Goal: Communication & Community: Answer question/provide support

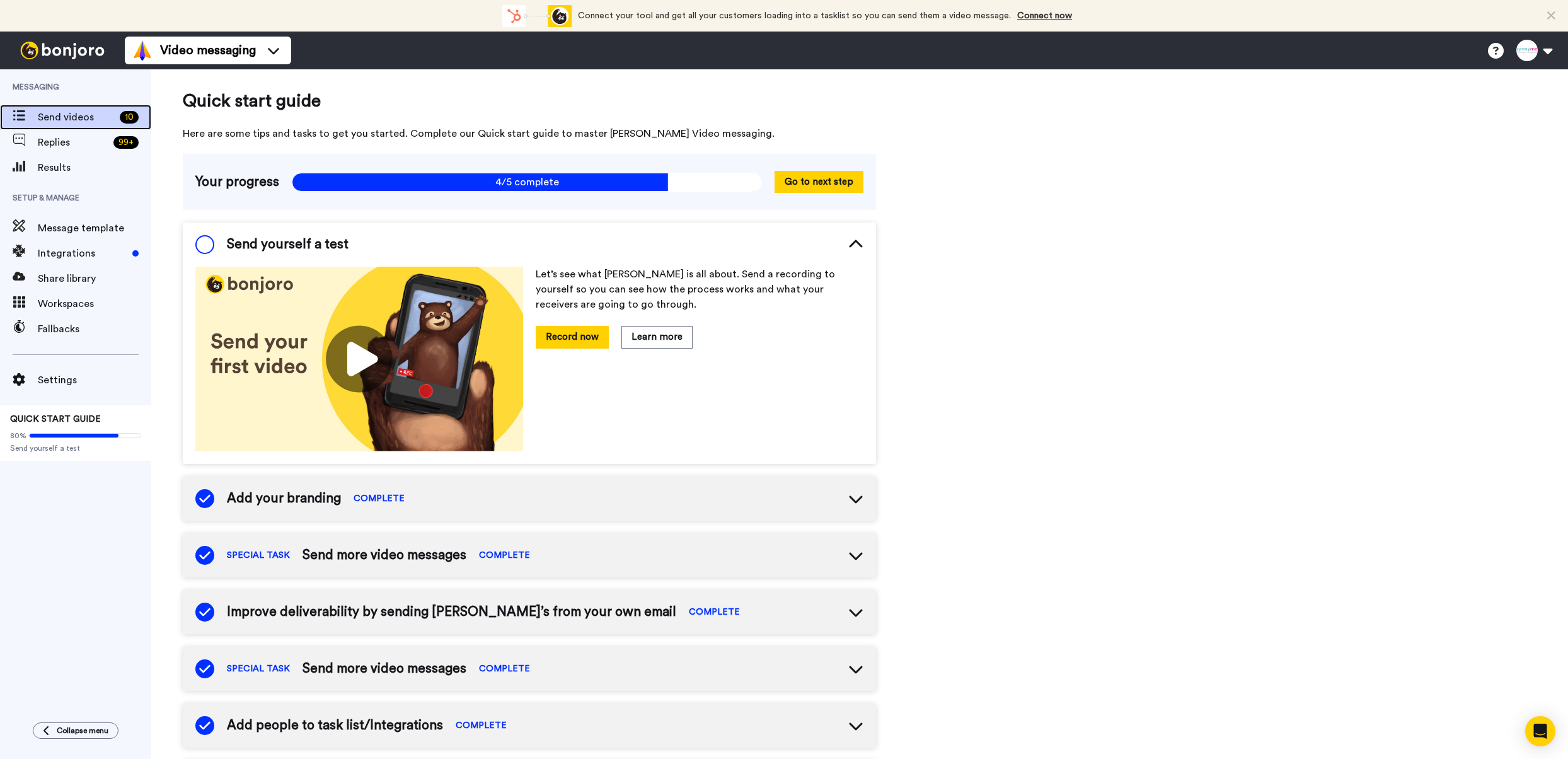
click at [86, 125] on div "Send videos 10" at bounding box center [75, 117] width 151 height 25
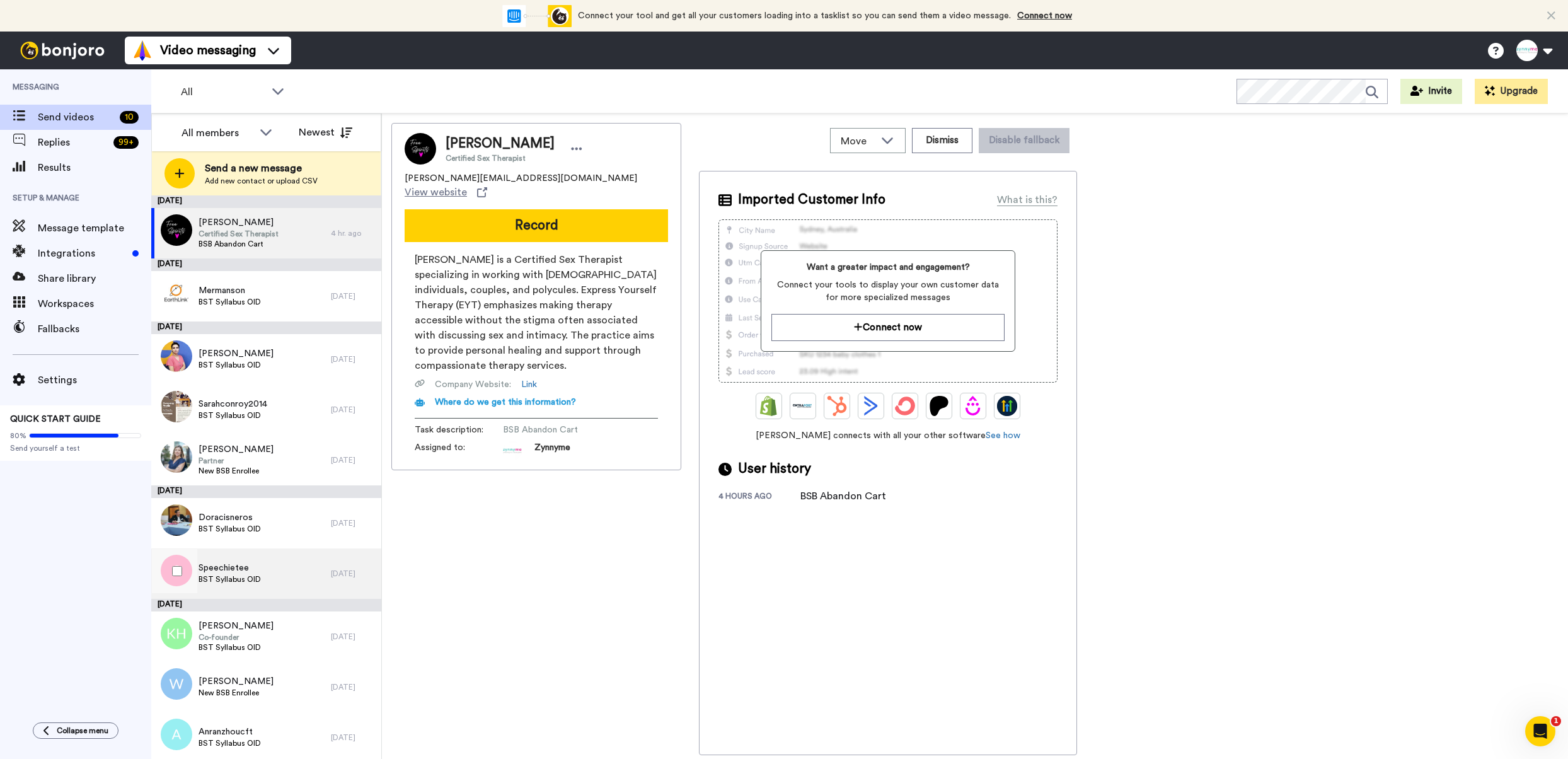
scroll to position [4, 0]
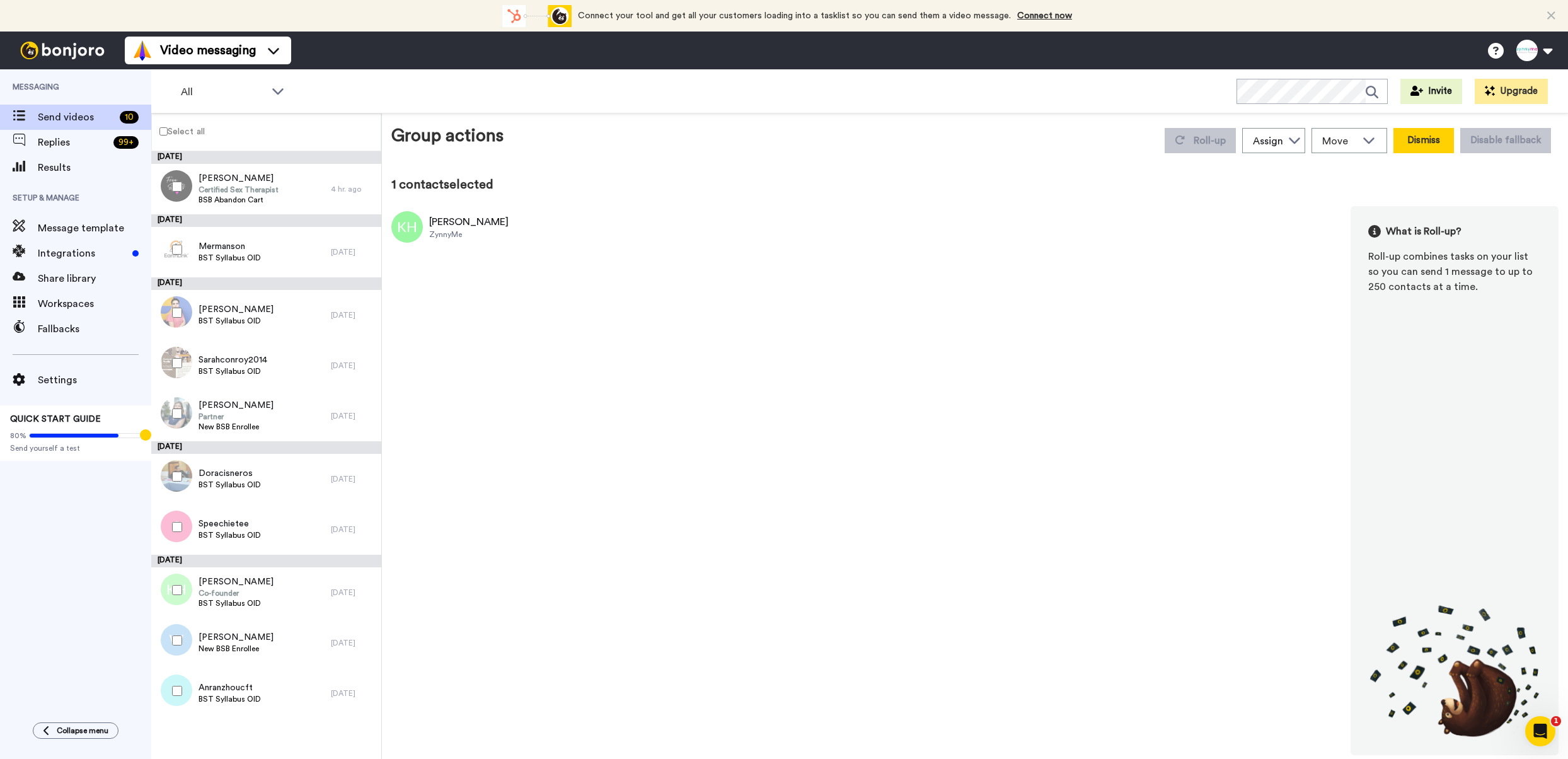
click at [1417, 146] on button "Dismiss" at bounding box center [1424, 141] width 61 height 25
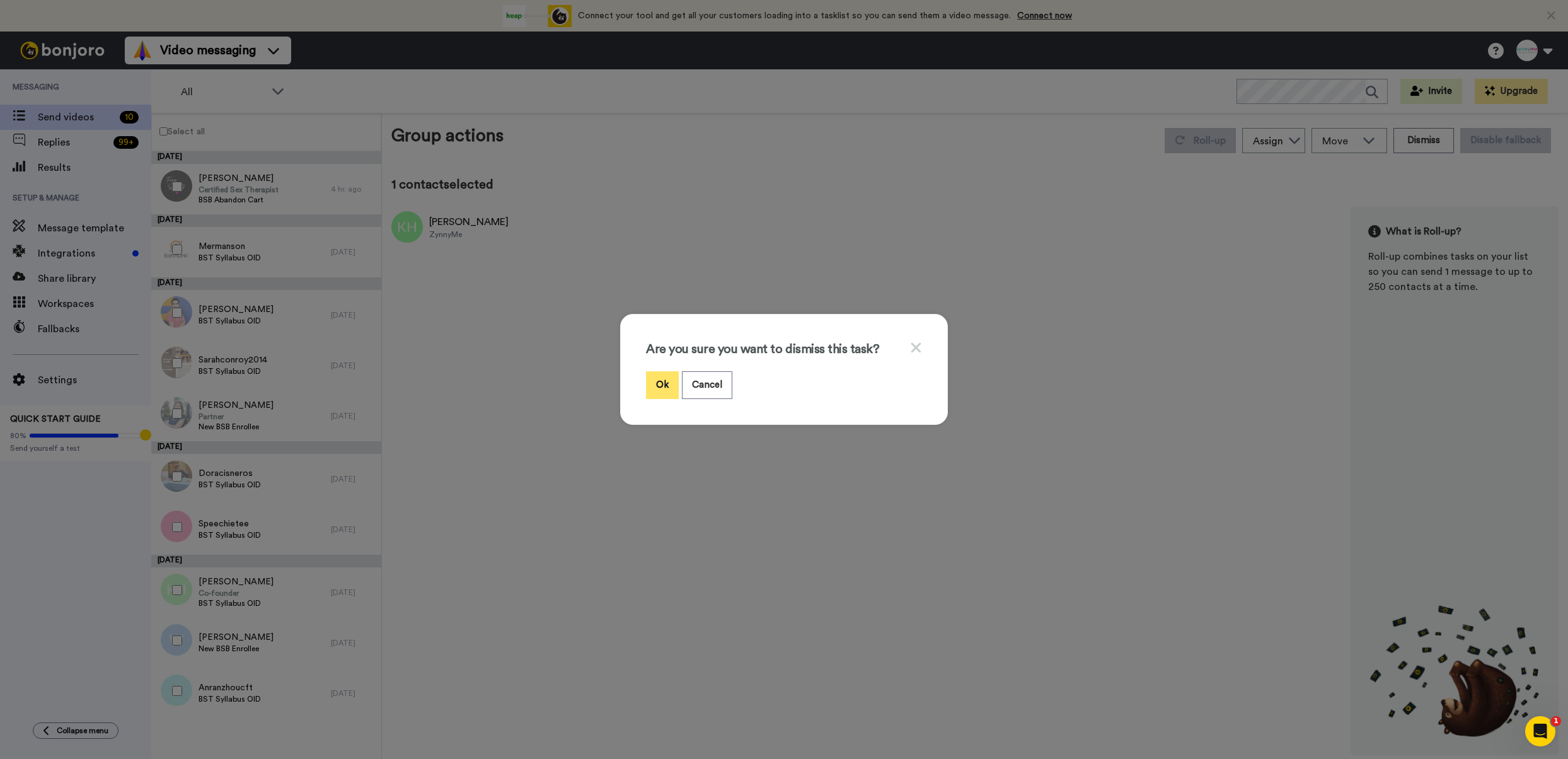
click at [660, 385] on button "Ok" at bounding box center [663, 385] width 33 height 27
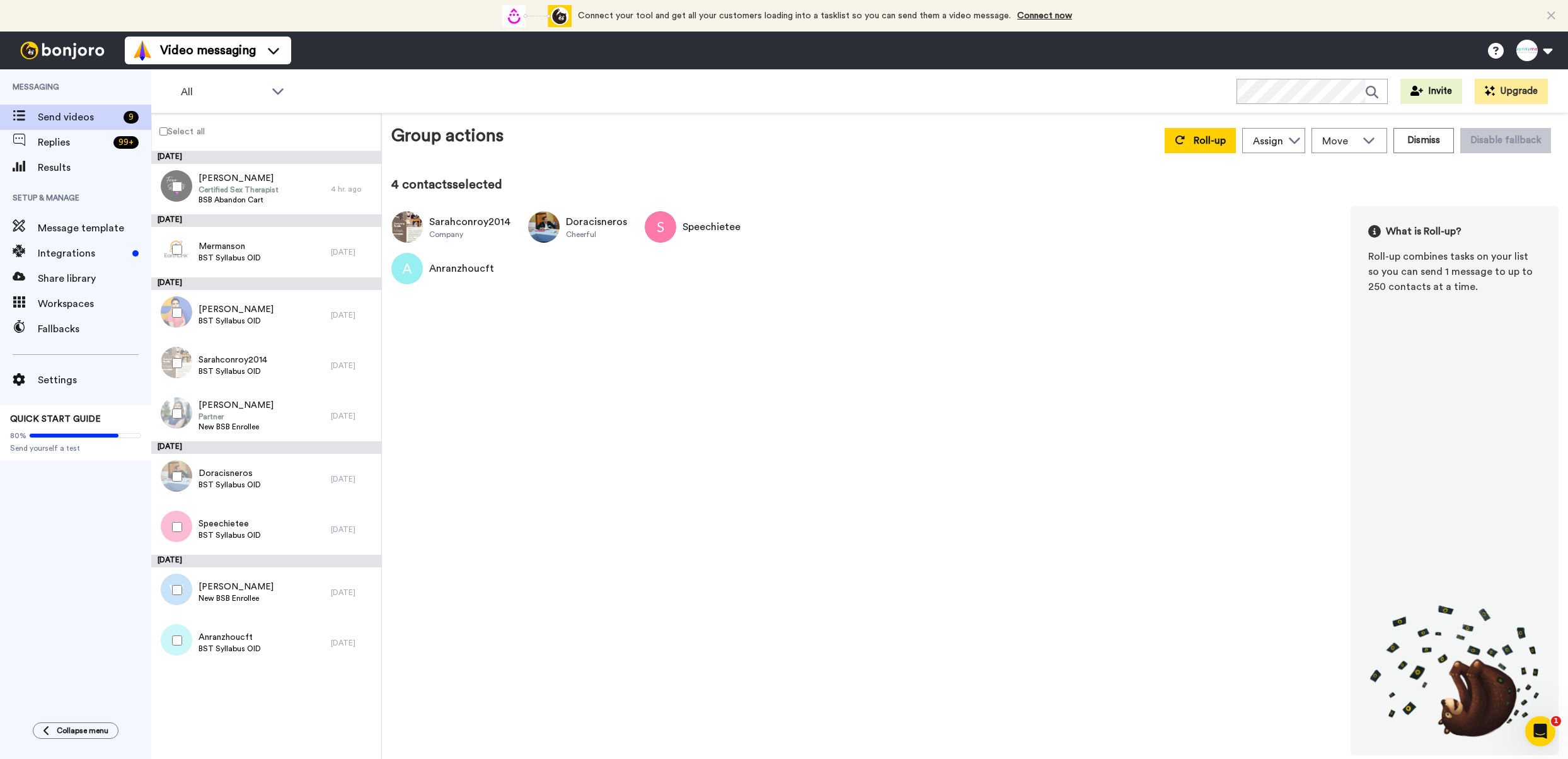
click at [170, 297] on div at bounding box center [174, 312] width 46 height 44
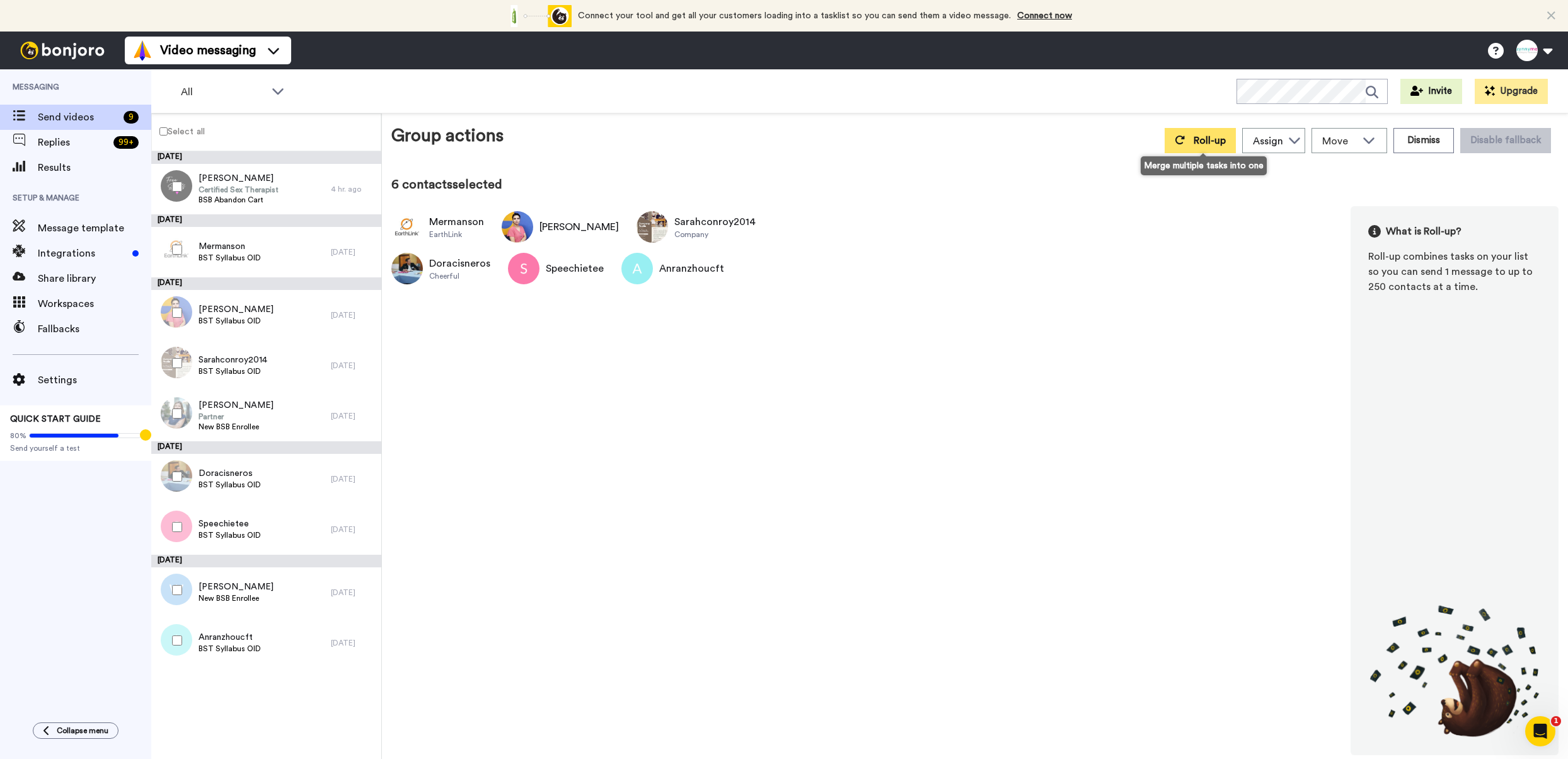
click at [1204, 143] on span "Roll-up" at bounding box center [1210, 140] width 32 height 10
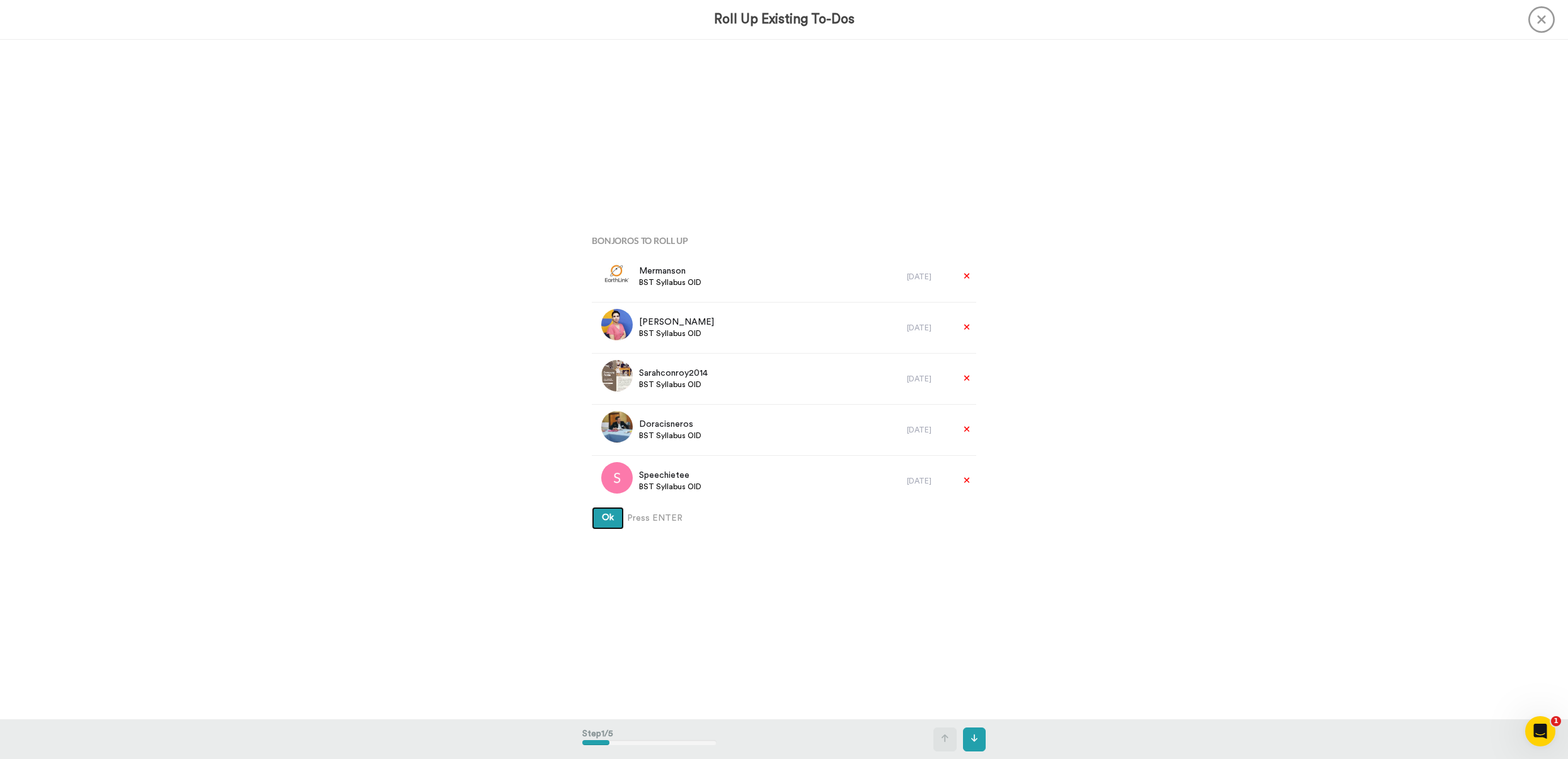
click at [610, 516] on span "Ok" at bounding box center [608, 517] width 12 height 9
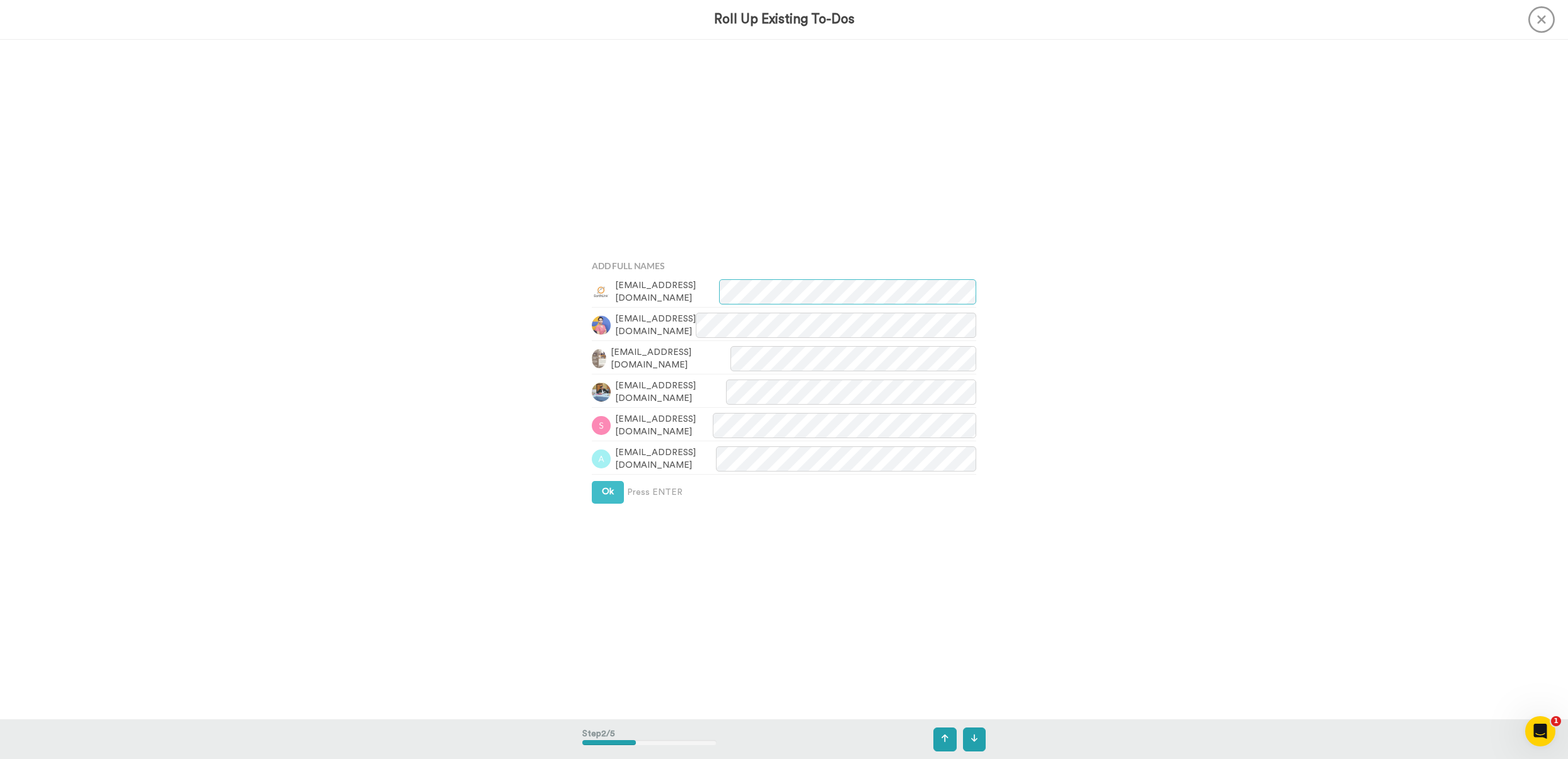
scroll to position [680, 0]
click at [608, 500] on button "Ok" at bounding box center [608, 492] width 32 height 22
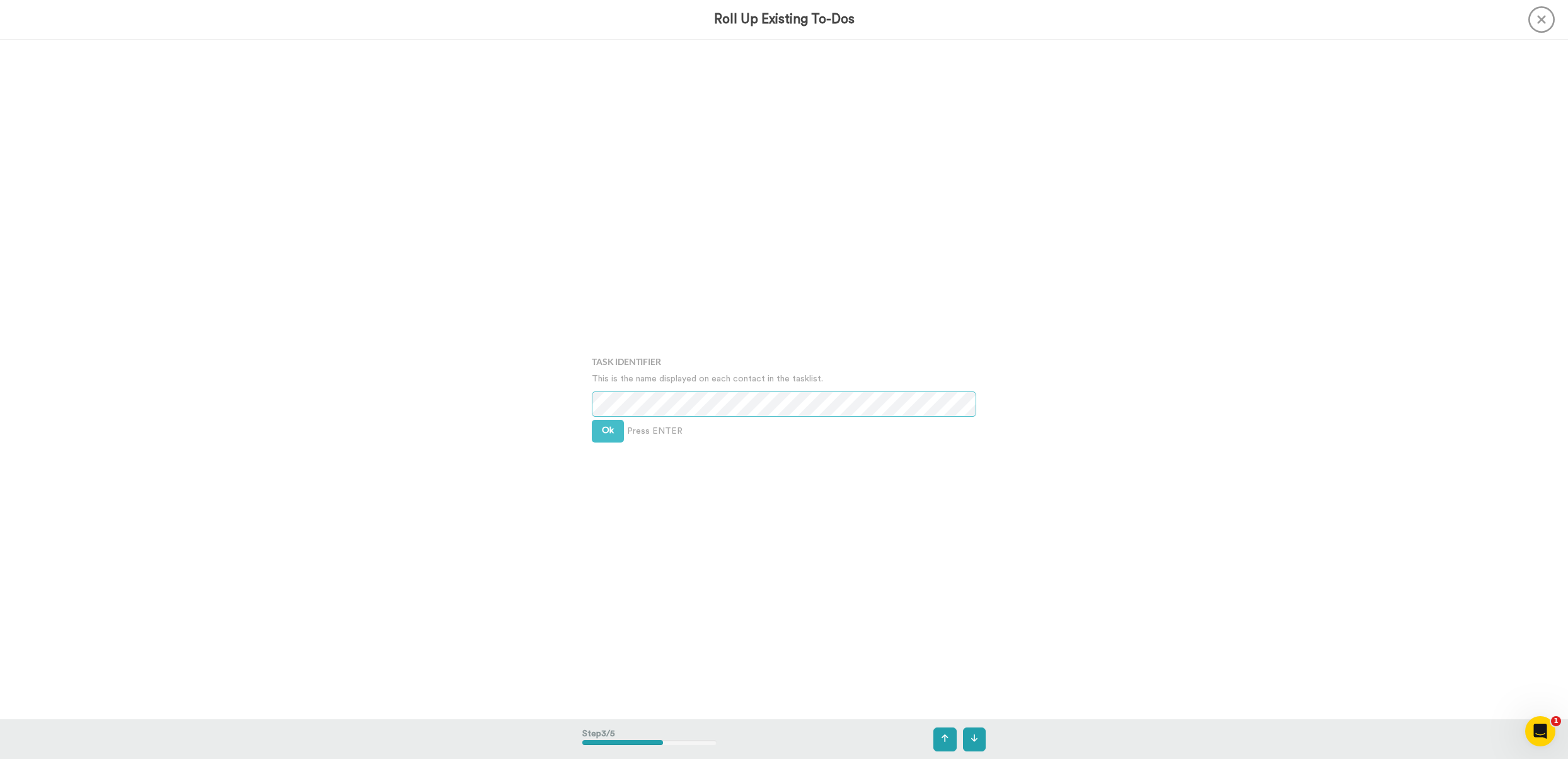
scroll to position [1360, 0]
click at [613, 401] on div "Task Identifier This is the name displayed on each contact in the tasklist. Ok …" at bounding box center [784, 380] width 403 height 380
click at [611, 409] on span "Ok" at bounding box center [608, 413] width 12 height 9
click at [611, 408] on span "Ok" at bounding box center [608, 404] width 12 height 9
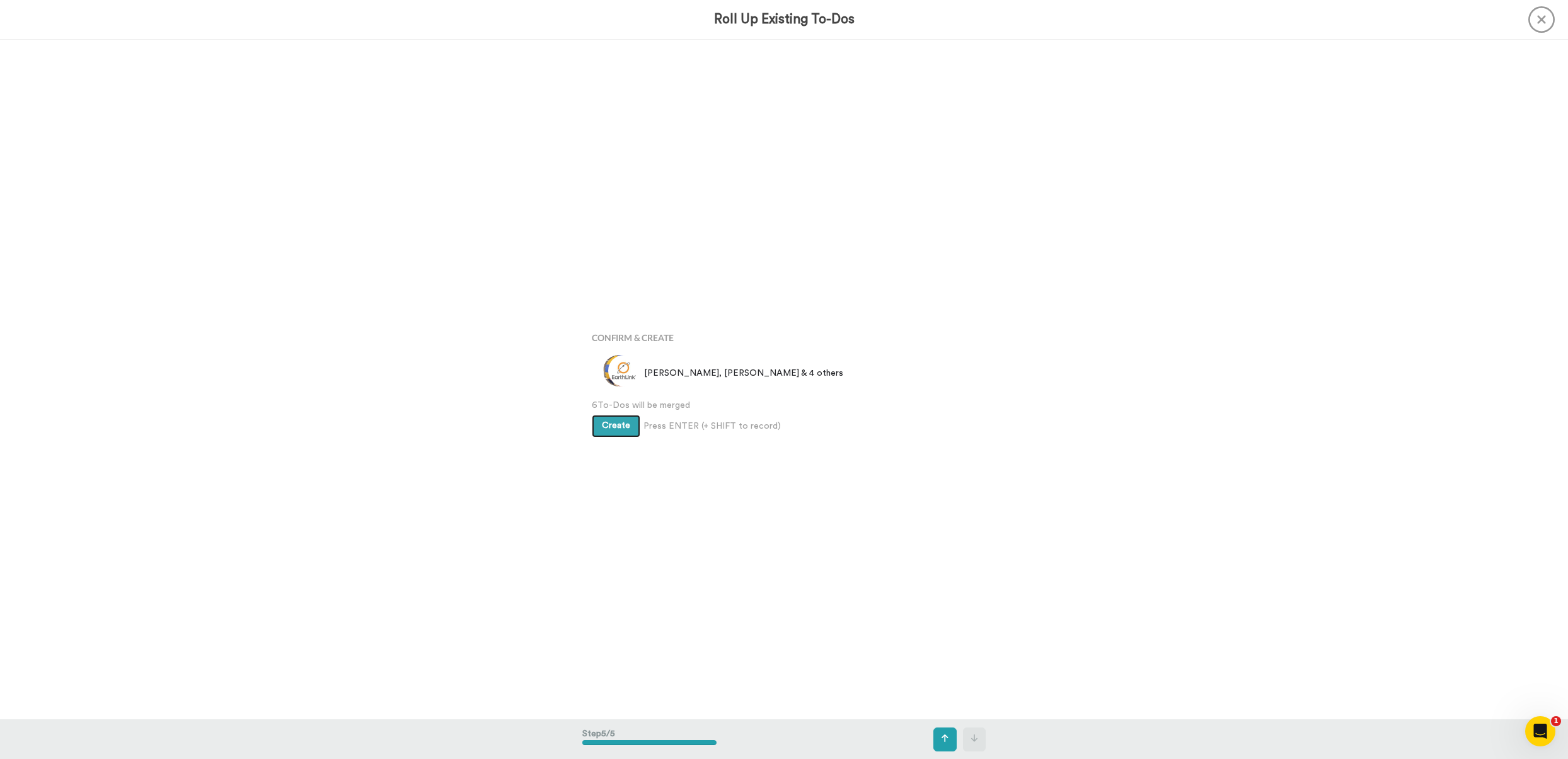
scroll to position [2720, 0]
click at [610, 426] on span "Create" at bounding box center [616, 422] width 28 height 9
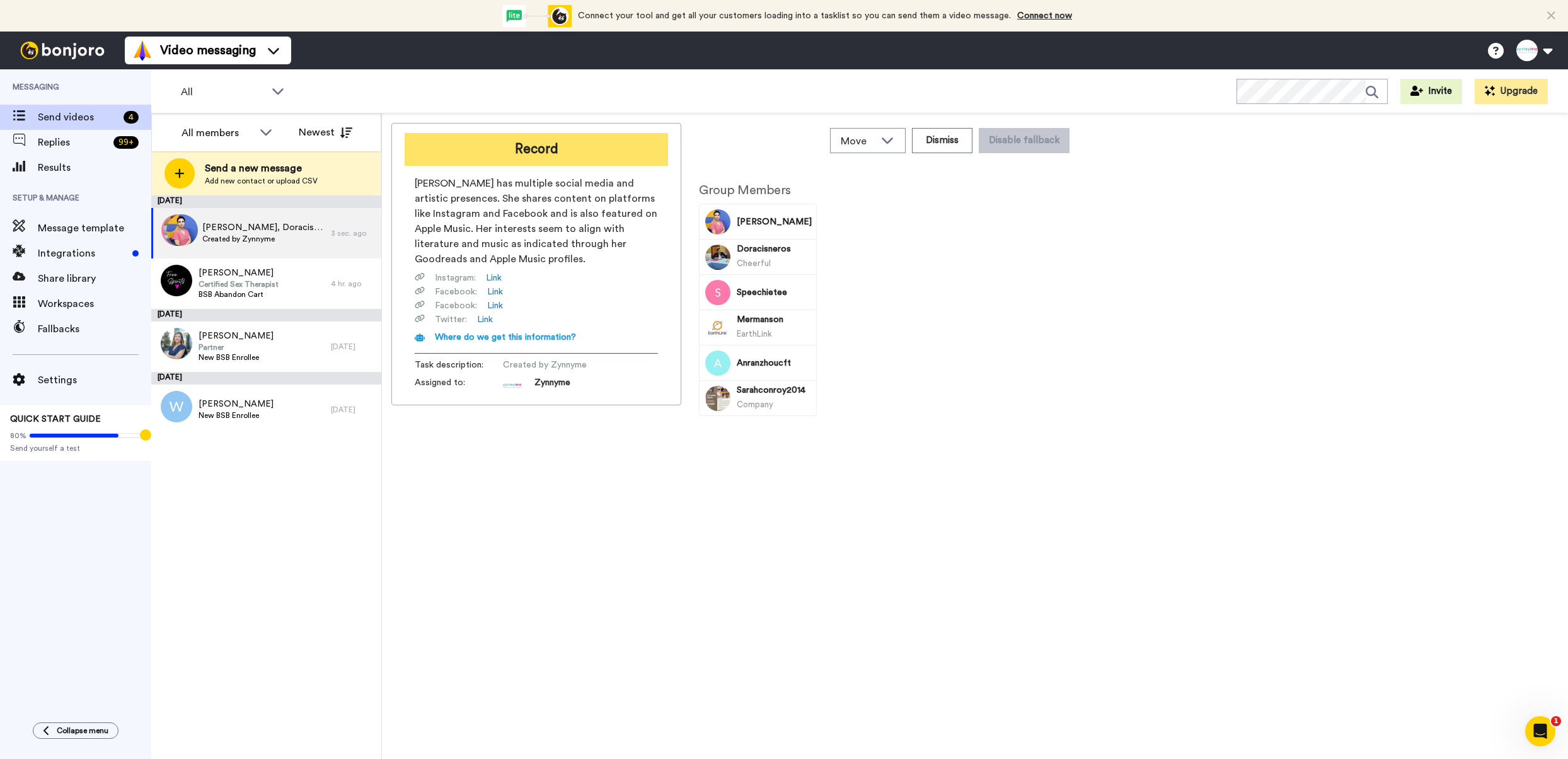
click at [486, 157] on button "Record" at bounding box center [536, 150] width 263 height 33
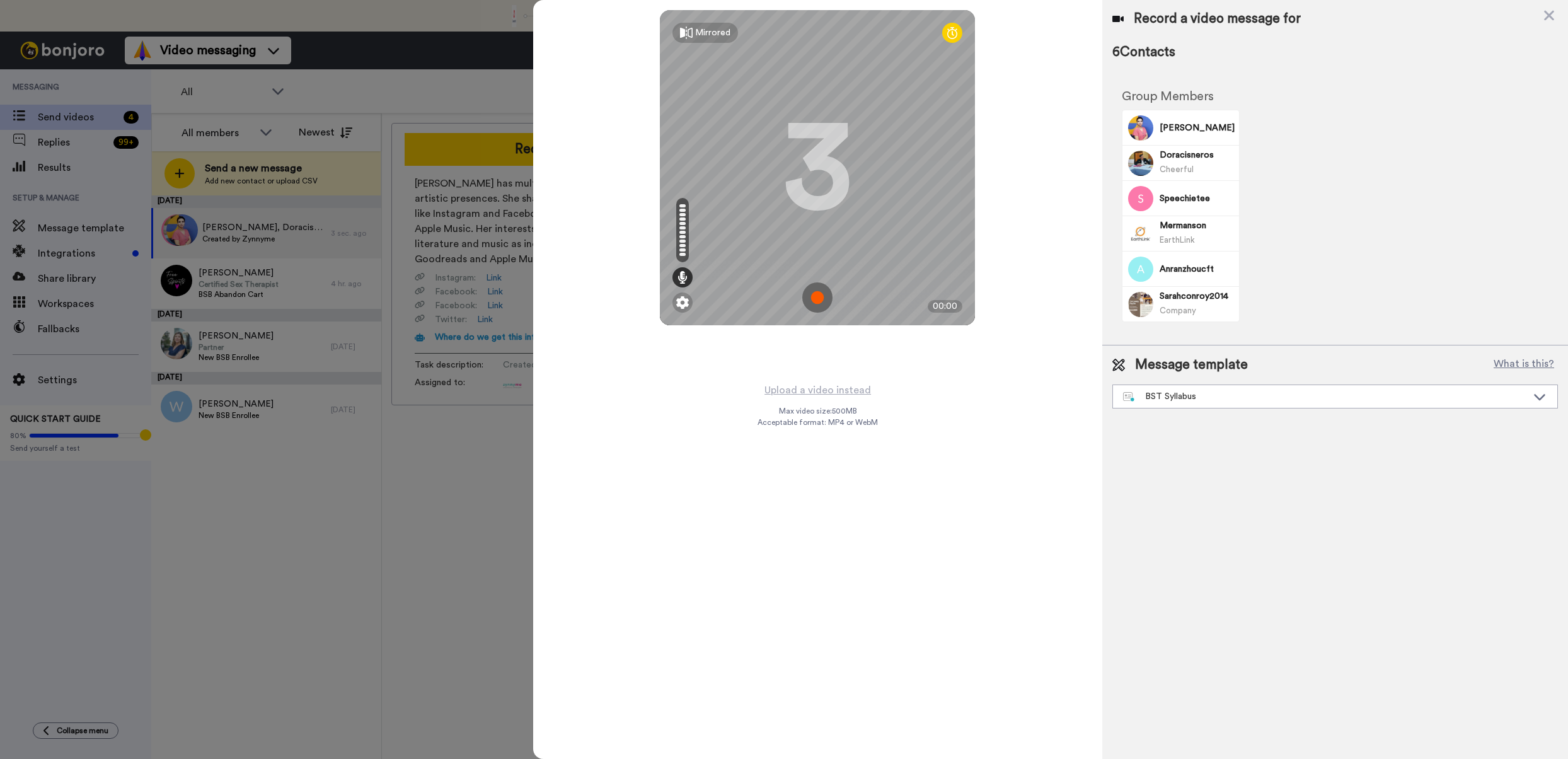
click at [819, 294] on img at bounding box center [818, 298] width 30 height 30
click at [822, 302] on img at bounding box center [818, 298] width 30 height 30
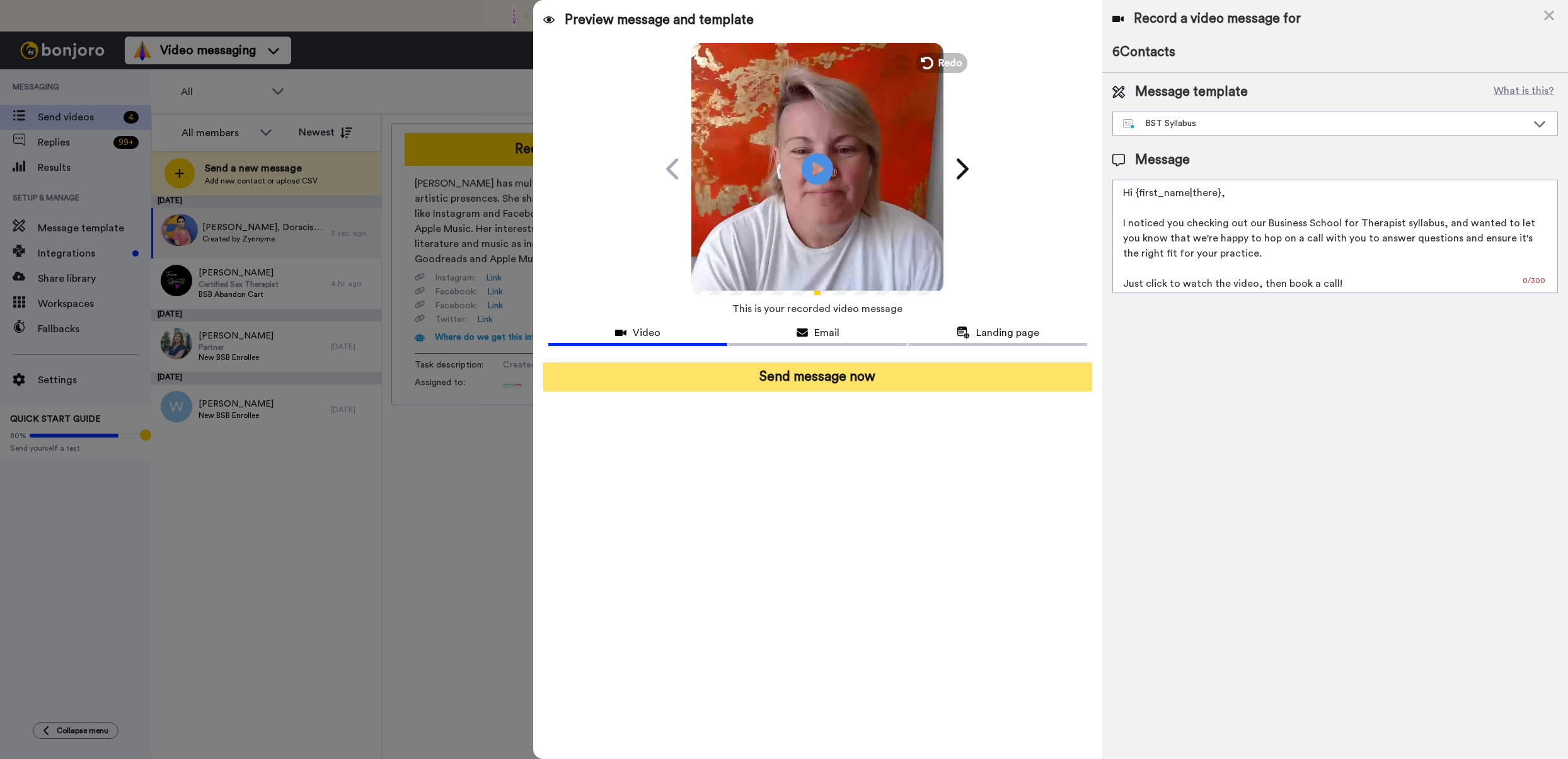
click at [827, 383] on button "Send message now" at bounding box center [818, 377] width 549 height 29
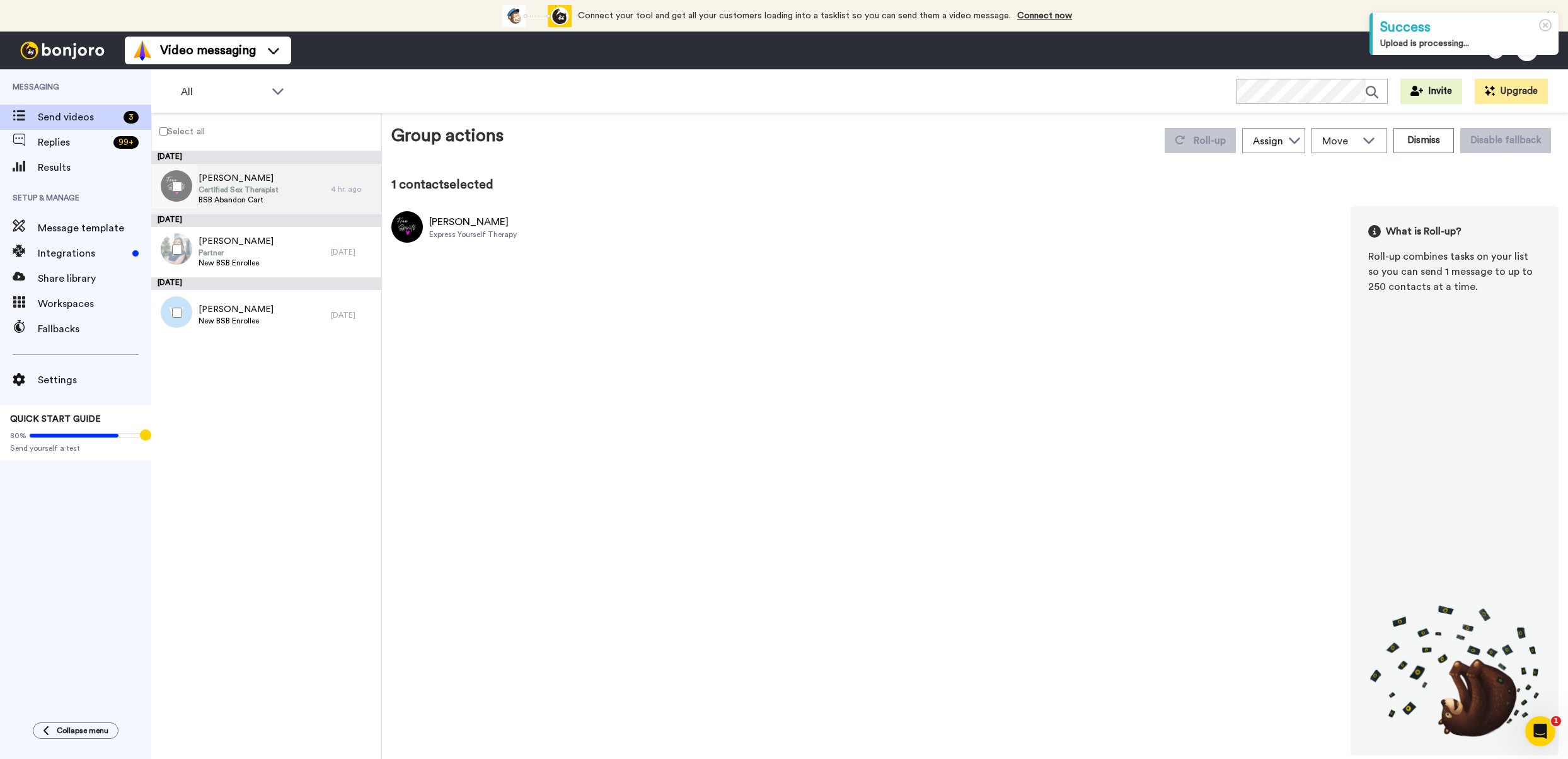
click at [230, 182] on span "Erin" at bounding box center [238, 178] width 80 height 13
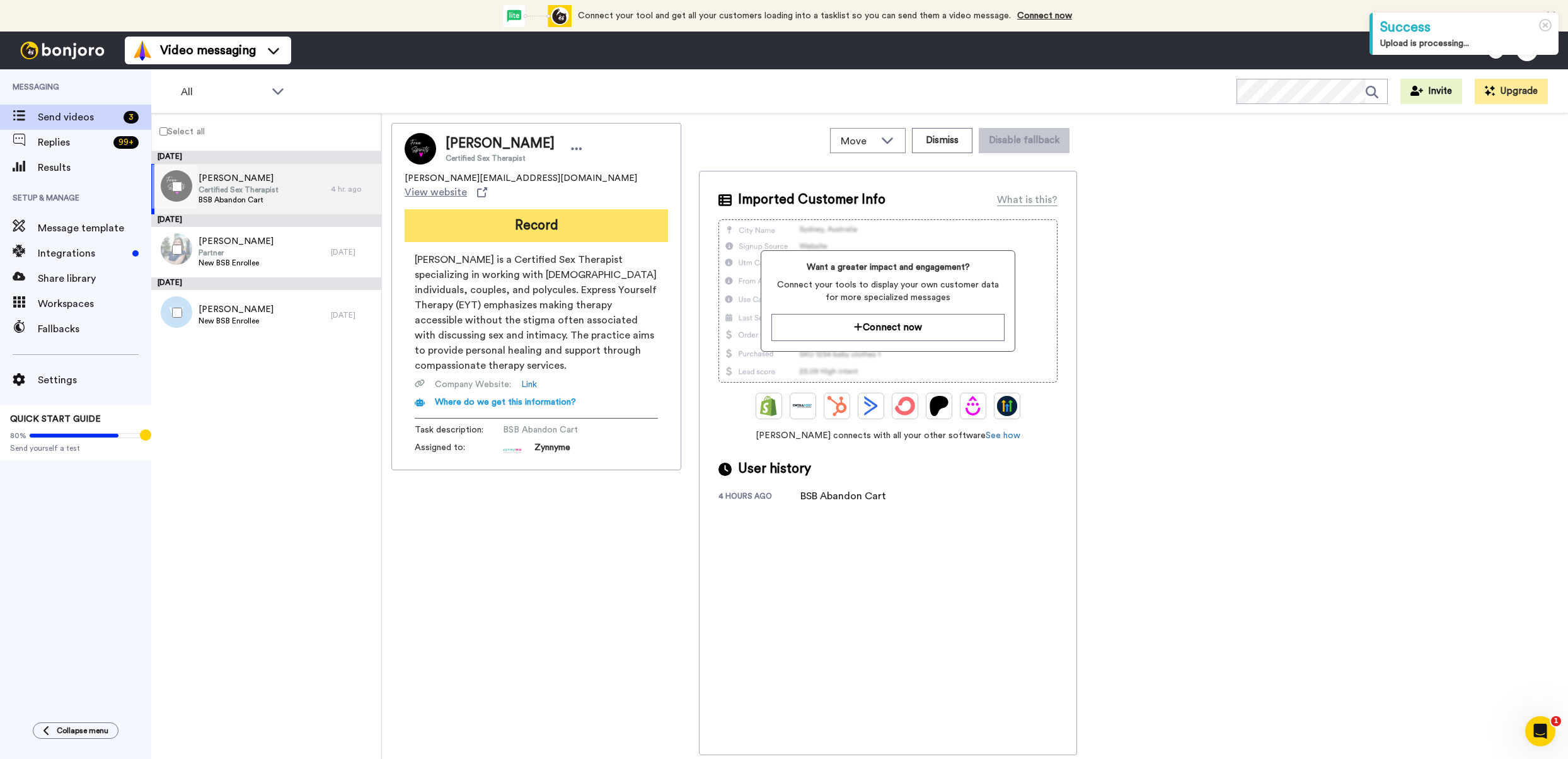
click at [566, 211] on button "Record" at bounding box center [536, 226] width 263 height 33
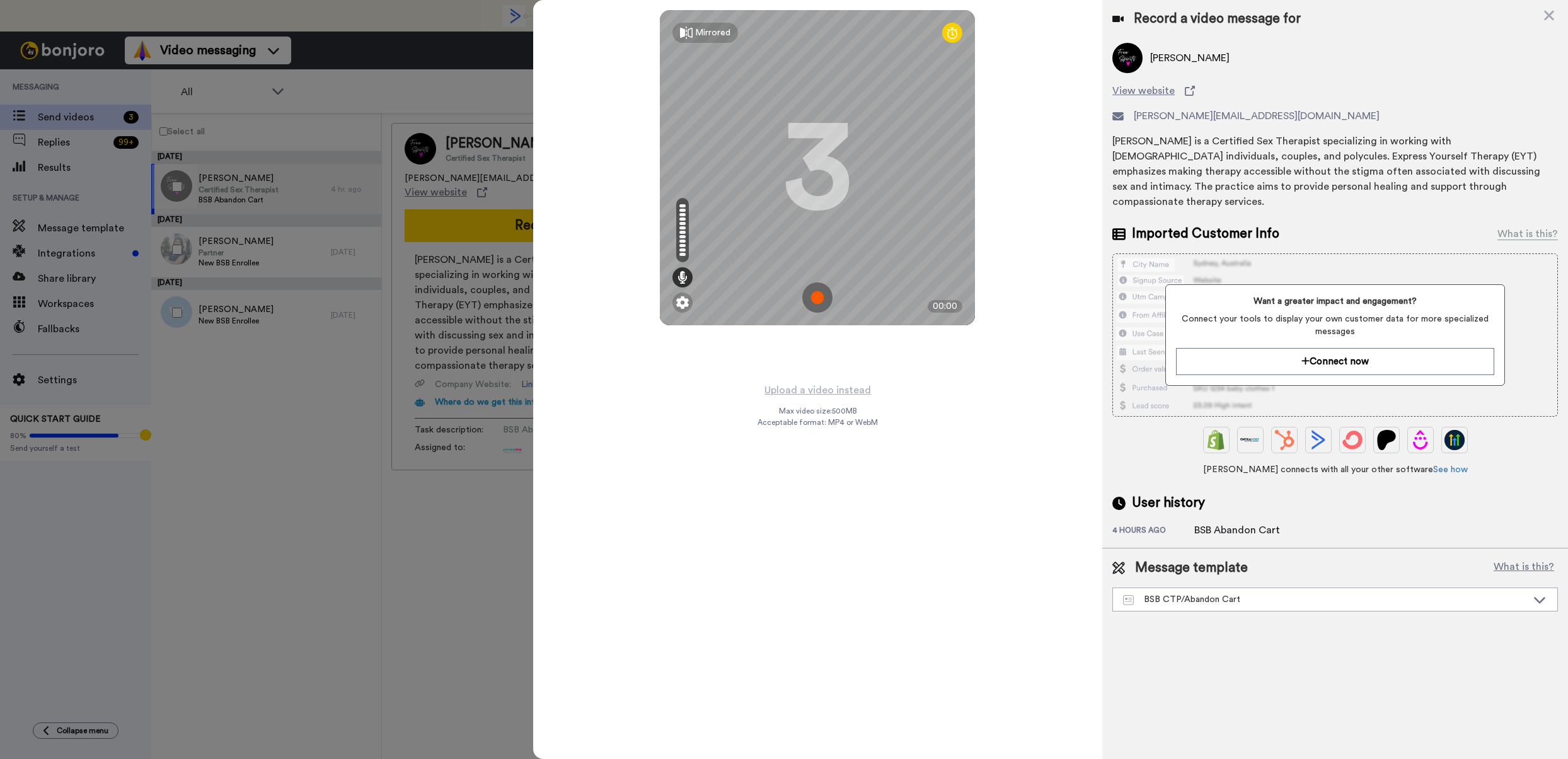
click at [820, 293] on img at bounding box center [818, 298] width 30 height 30
click at [819, 290] on img at bounding box center [818, 298] width 30 height 30
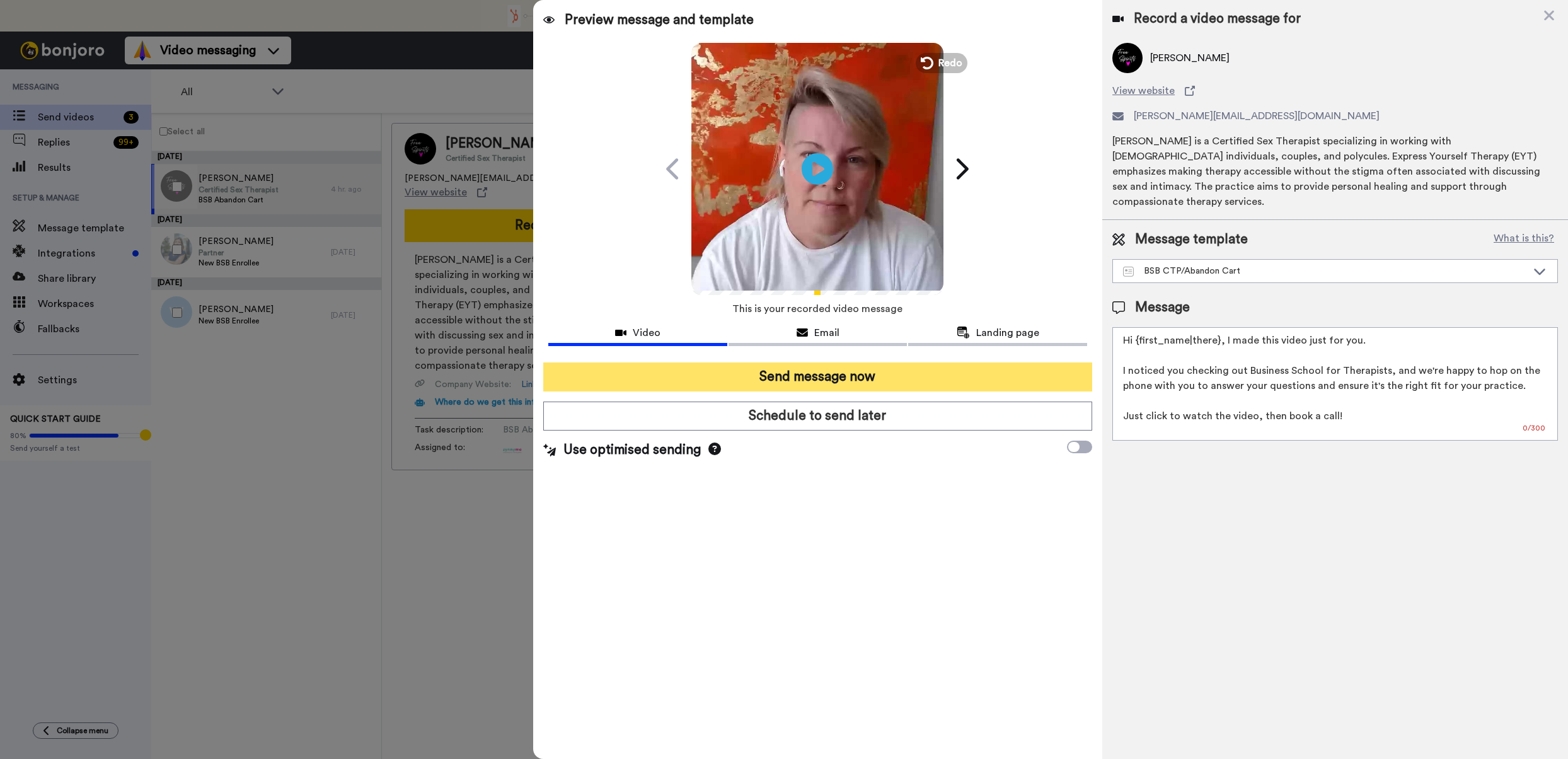
click at [818, 379] on button "Send message now" at bounding box center [818, 377] width 549 height 29
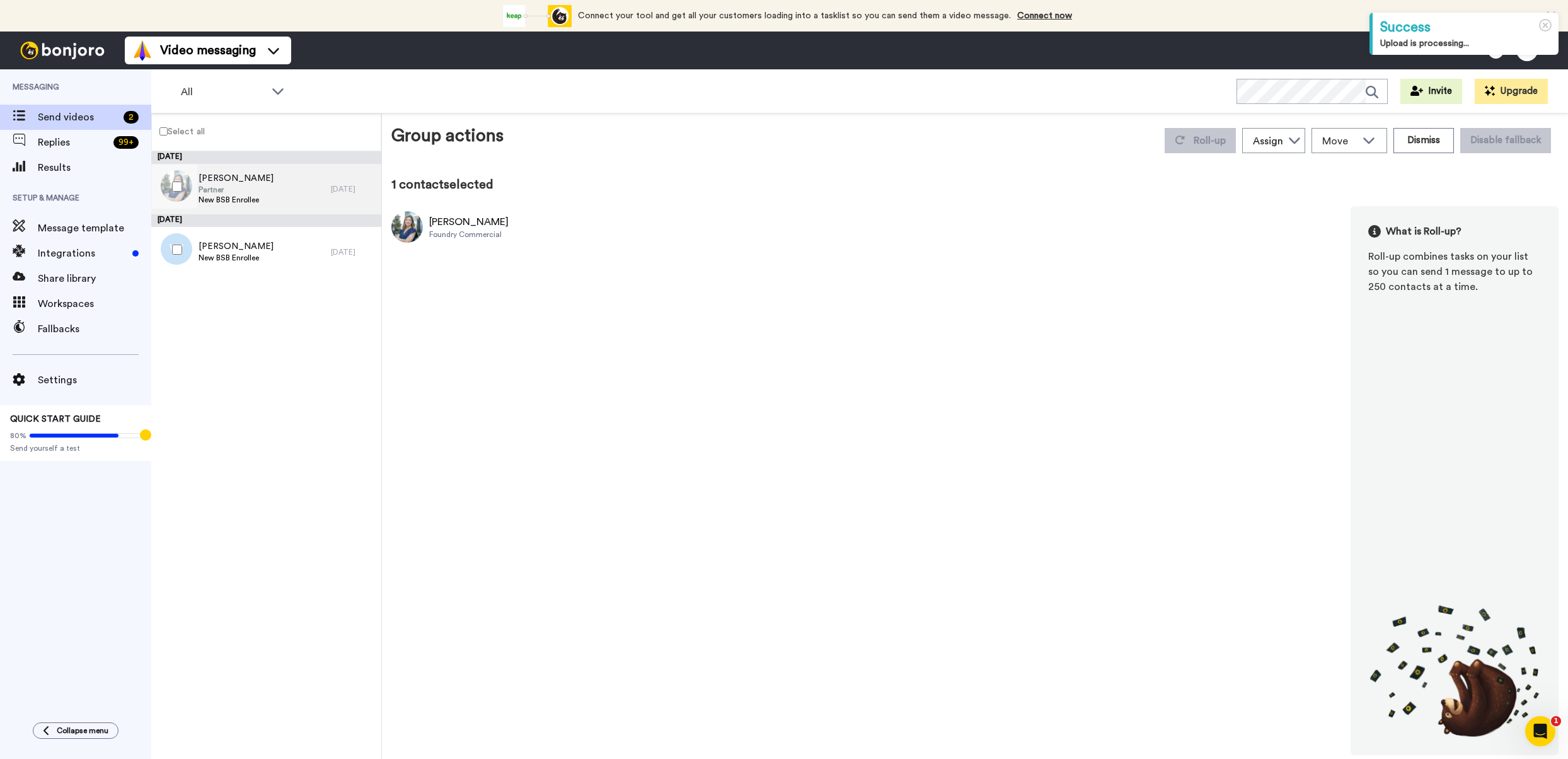
click at [247, 180] on span "[PERSON_NAME]" at bounding box center [236, 178] width 75 height 13
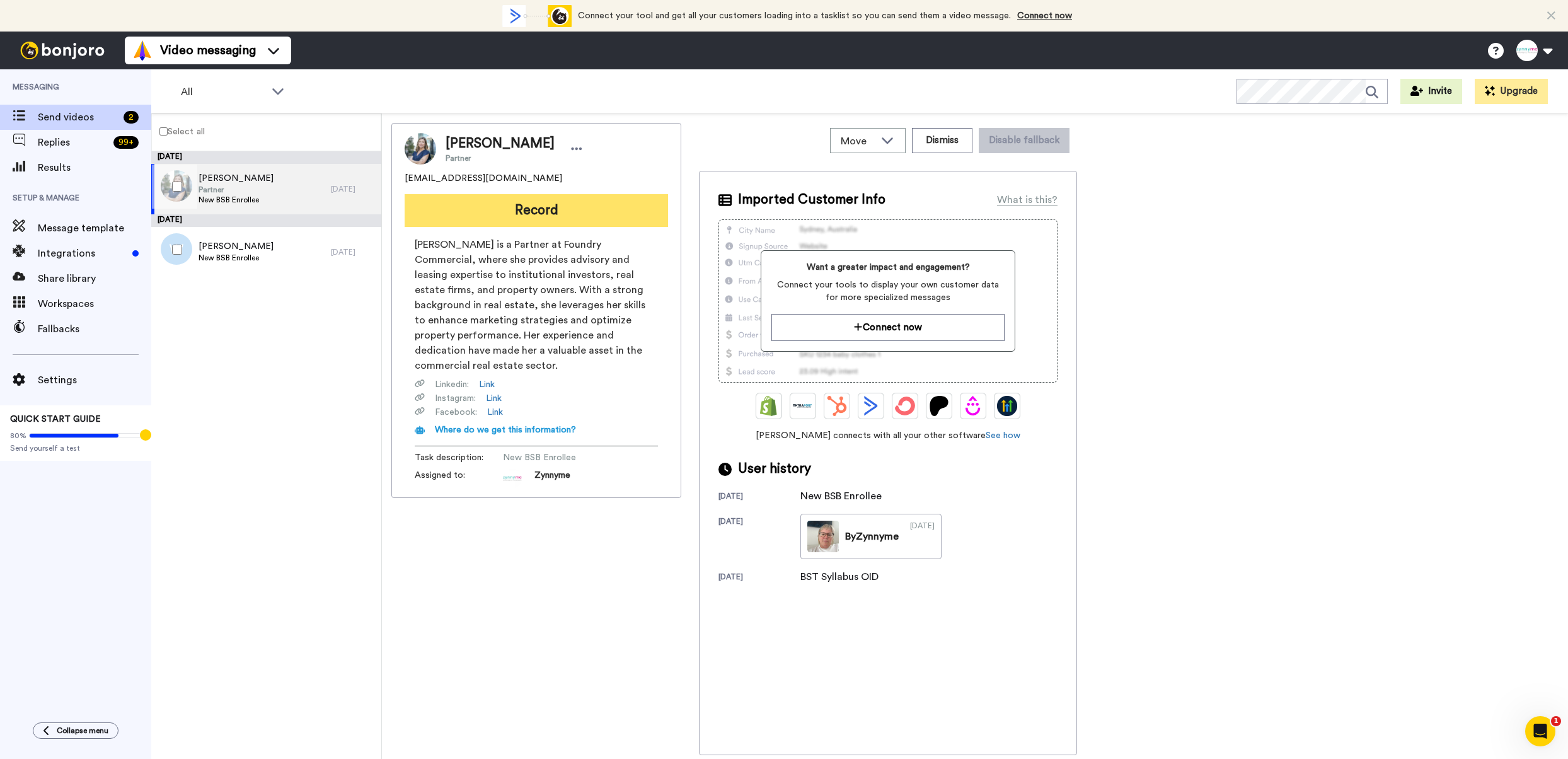
click at [567, 209] on button "Record" at bounding box center [536, 211] width 263 height 33
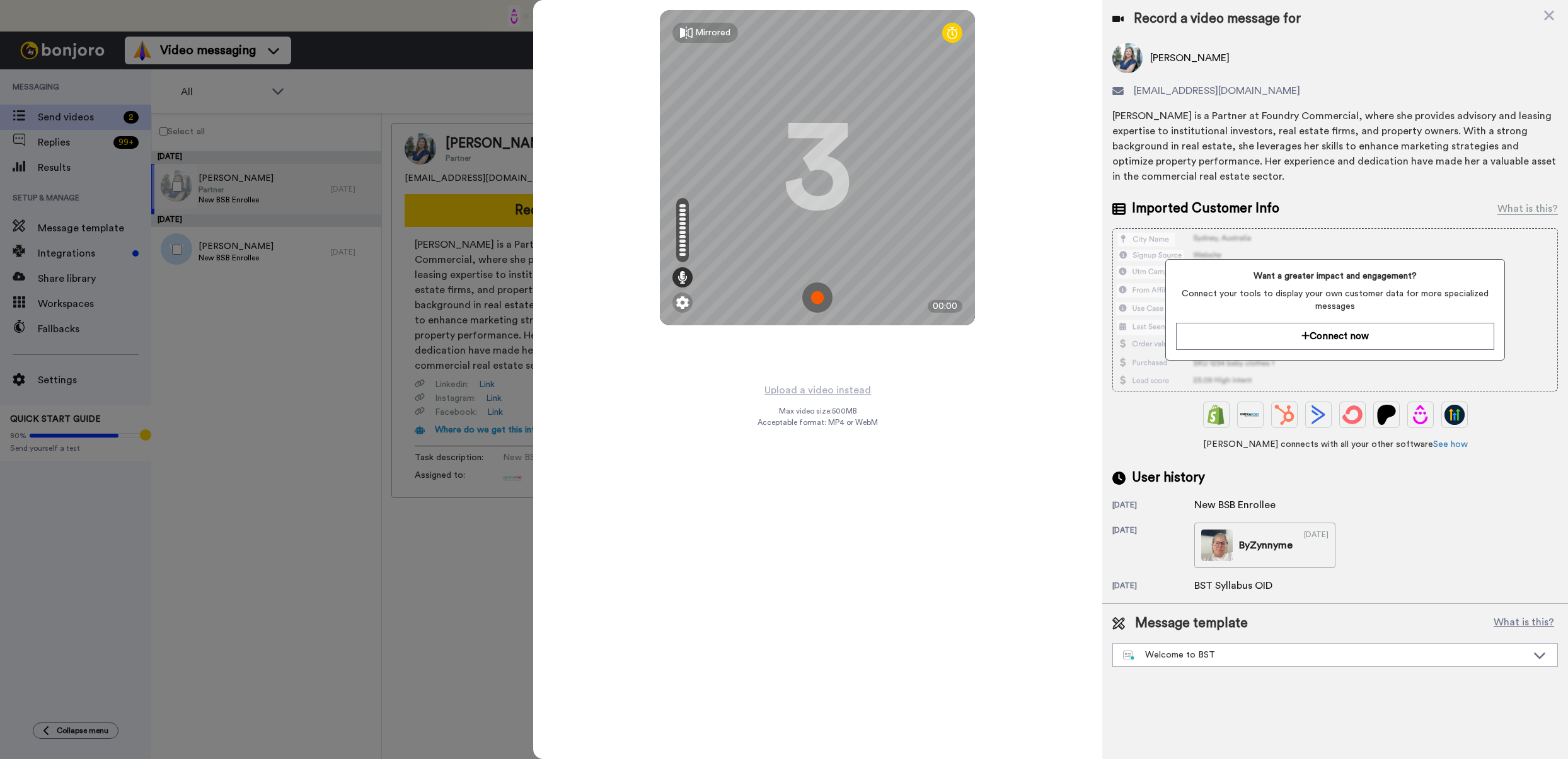
click at [827, 299] on img at bounding box center [818, 298] width 30 height 30
click at [817, 299] on img at bounding box center [818, 298] width 30 height 30
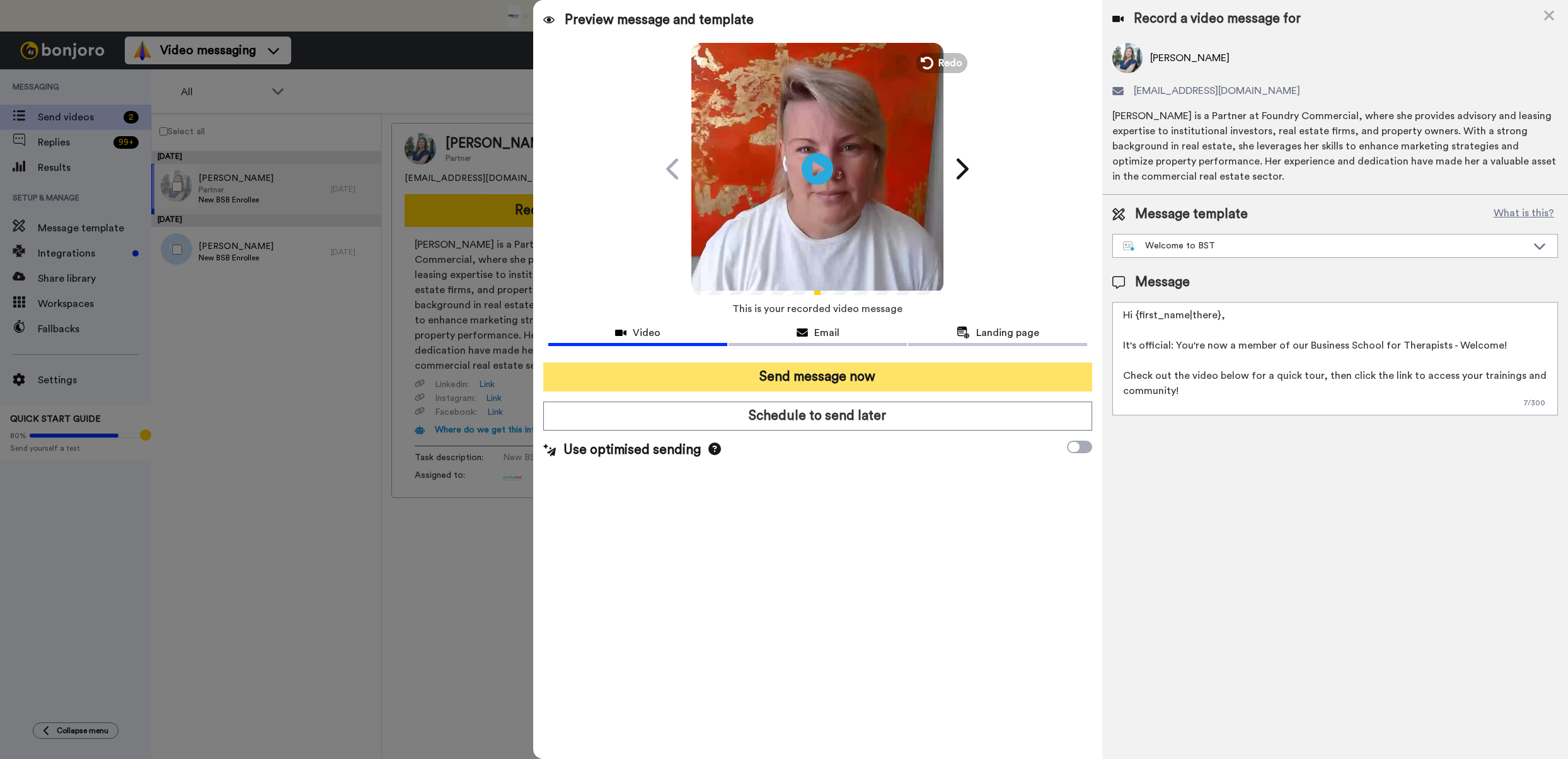
click at [815, 378] on button "Send message now" at bounding box center [818, 377] width 549 height 29
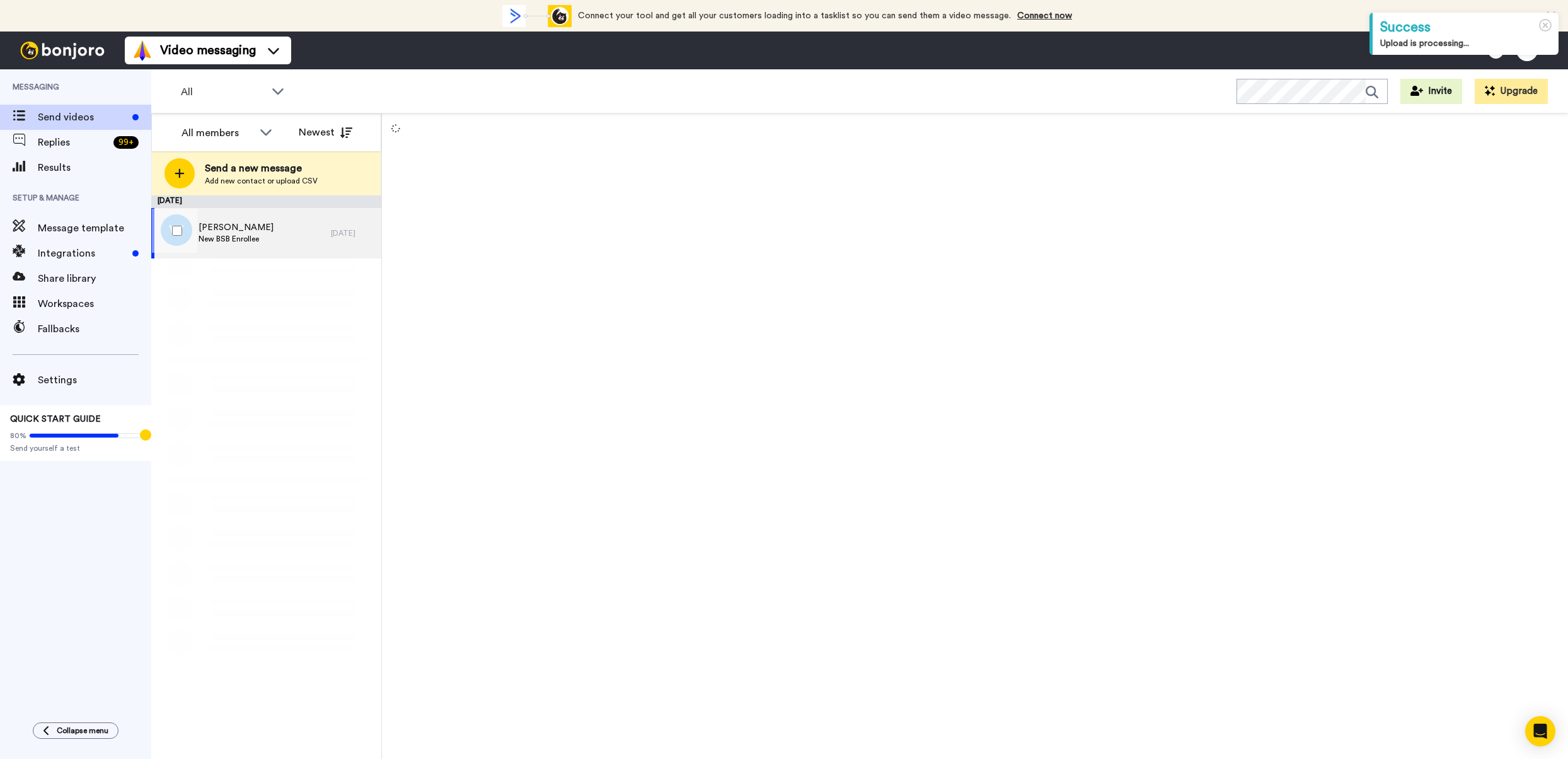
click at [240, 240] on span "New BSB Enrollee" at bounding box center [236, 238] width 75 height 10
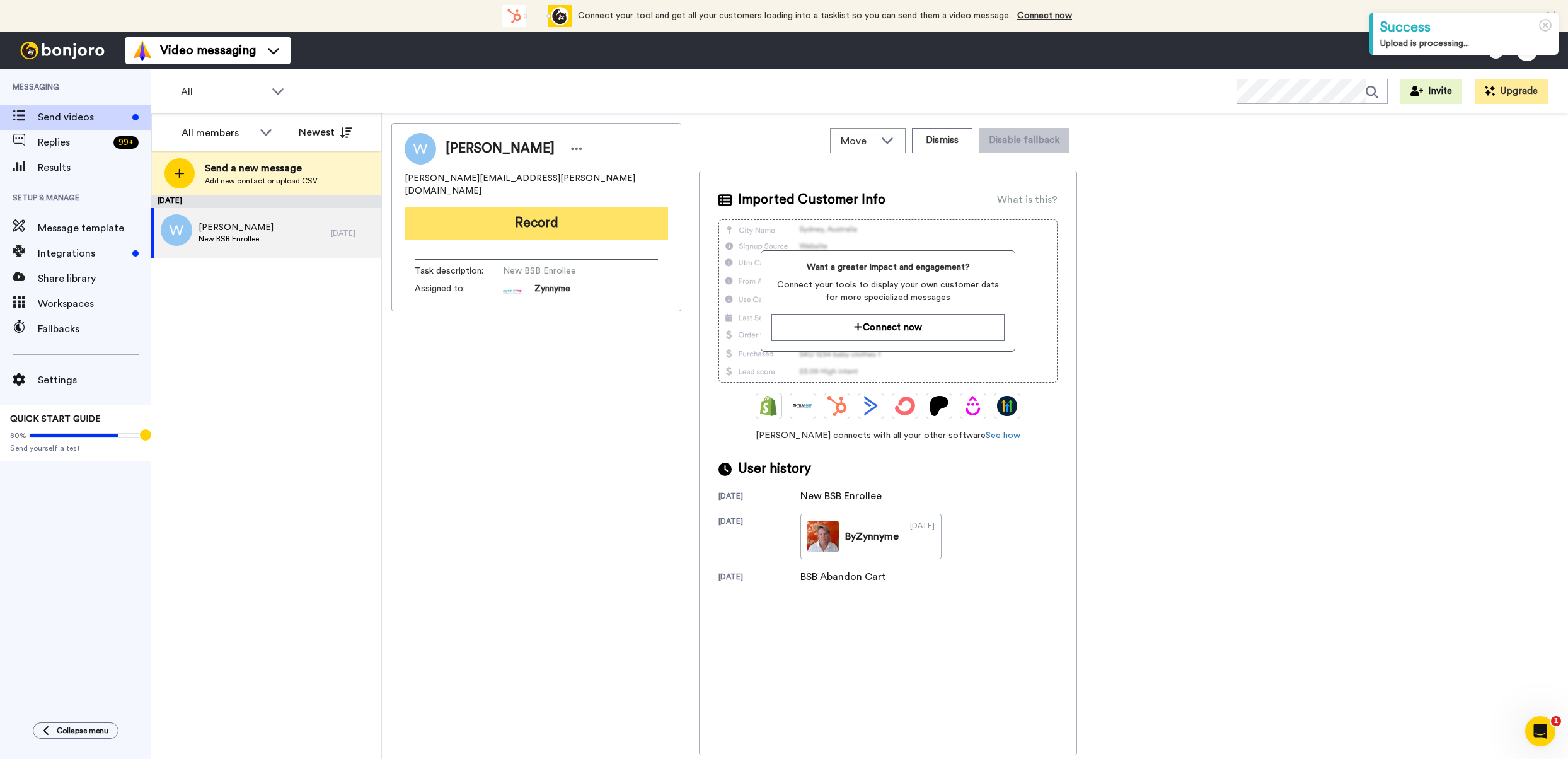
click at [541, 207] on button "Record" at bounding box center [536, 223] width 263 height 33
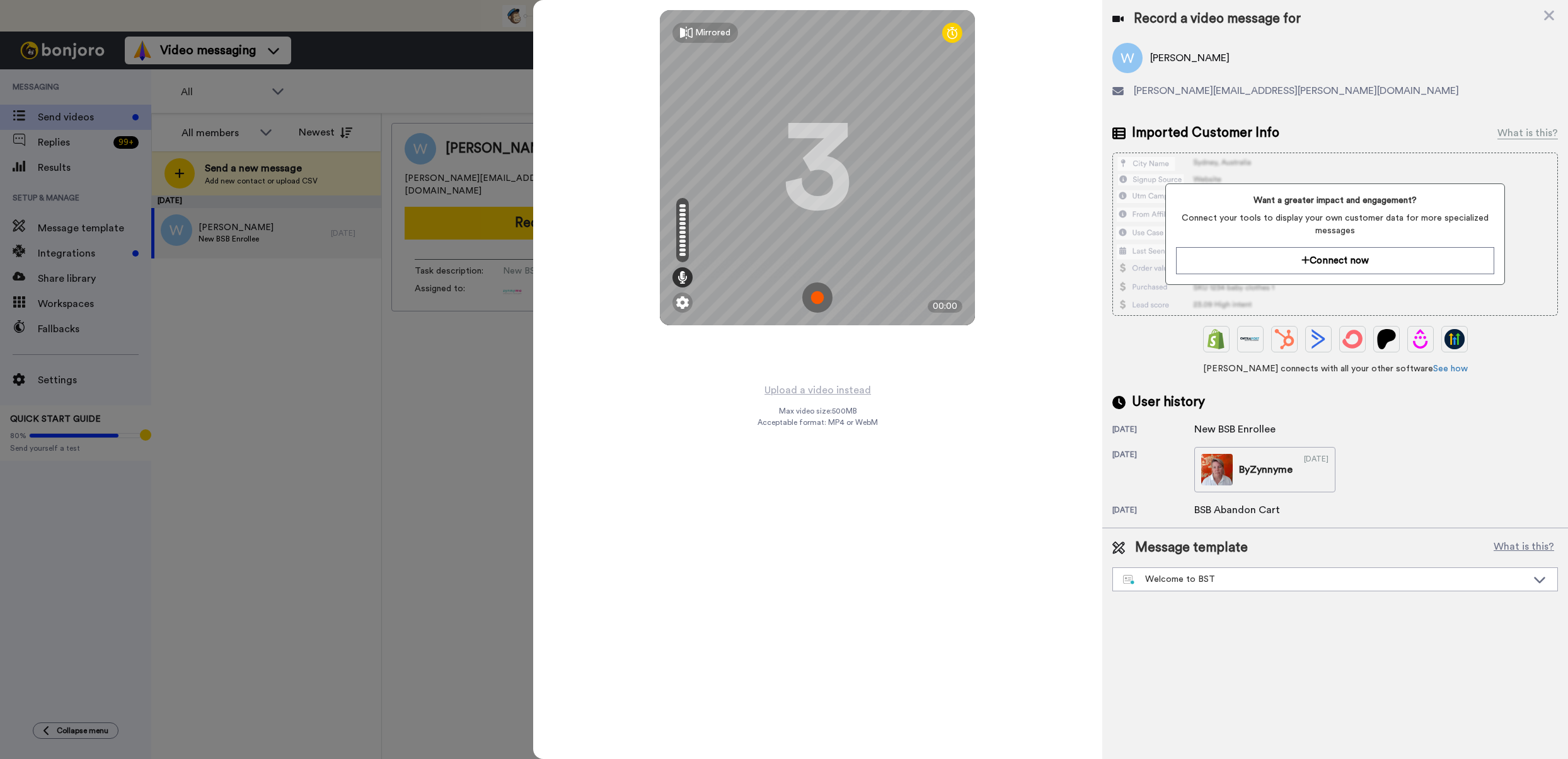
click at [820, 292] on img at bounding box center [818, 298] width 30 height 30
click at [818, 288] on img at bounding box center [818, 298] width 30 height 30
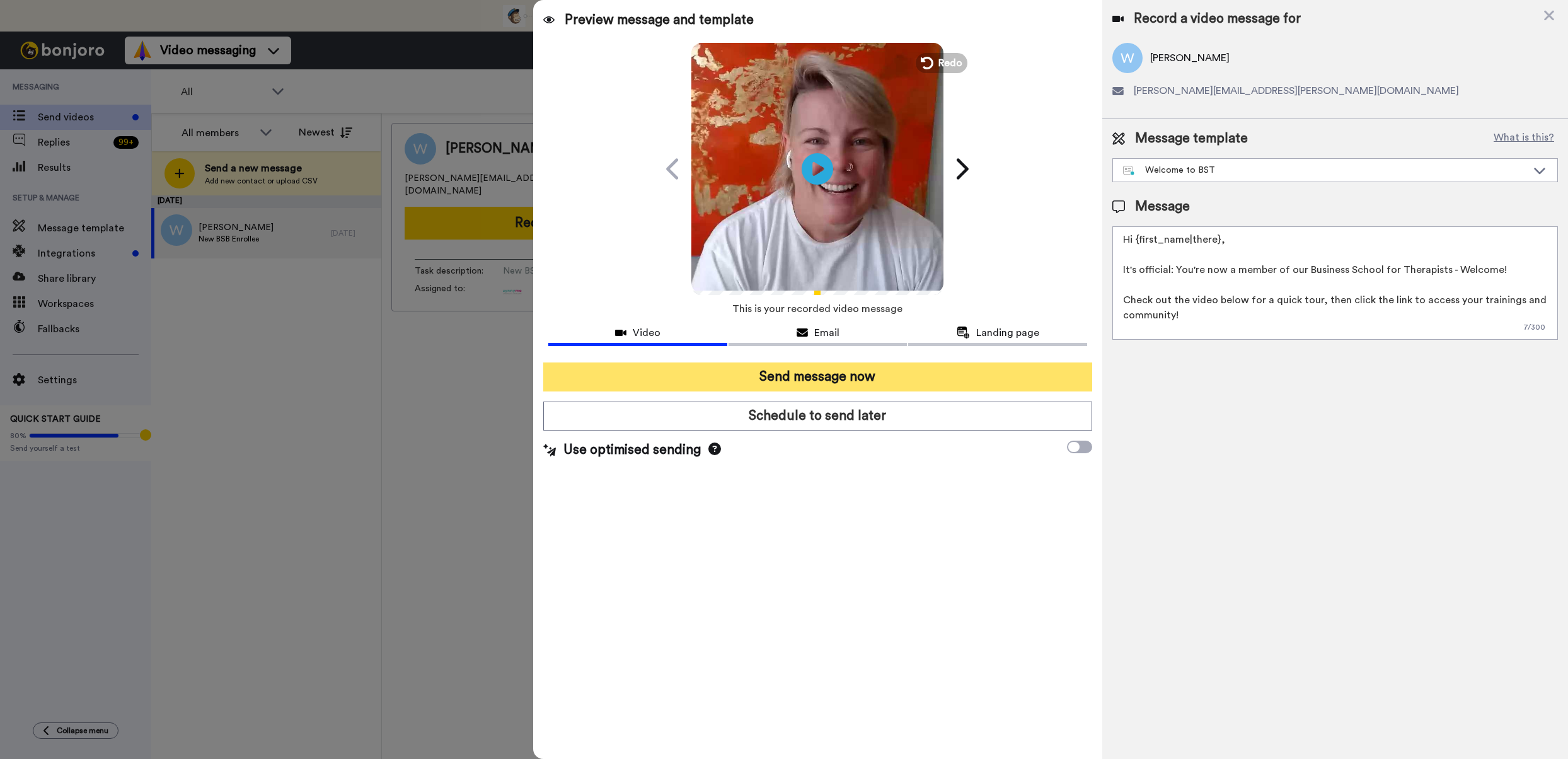
click at [911, 379] on button "Send message now" at bounding box center [818, 377] width 549 height 29
